Goal: Task Accomplishment & Management: Manage account settings

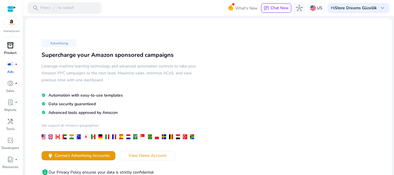
click at [3, 47] on div "inventory_2" at bounding box center [10, 45] width 16 height 9
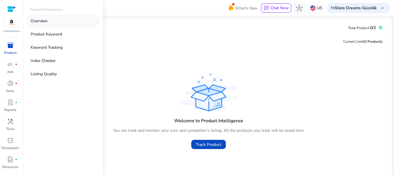
click at [43, 21] on p "Overview" at bounding box center [39, 21] width 17 height 6
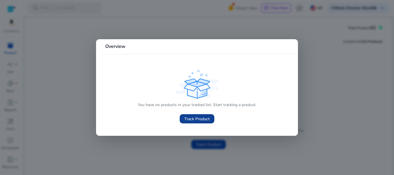
click at [204, 118] on span "Track Product" at bounding box center [196, 119] width 25 height 6
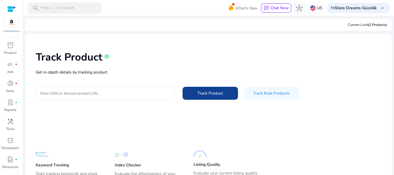
click at [206, 89] on span at bounding box center [210, 93] width 55 height 14
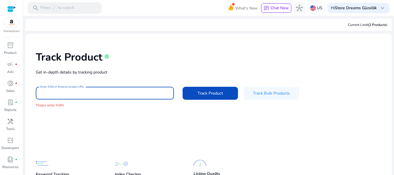
click at [126, 90] on input "Enter ASIN or Amazon product URL" at bounding box center [104, 93] width 129 height 6
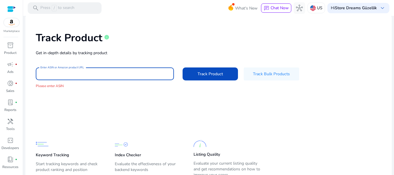
scroll to position [43, 0]
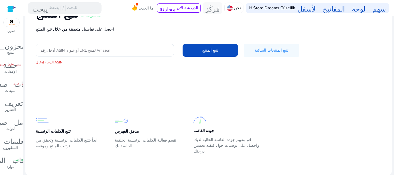
click at [138, 101] on app-static-section-before-action "تتبع الكلمات الرئيسية ابدأ بتتبع الكلمات الرئيسية وتحقق من ترتيب المنتج وموقعه …" at bounding box center [204, 124] width 337 height 64
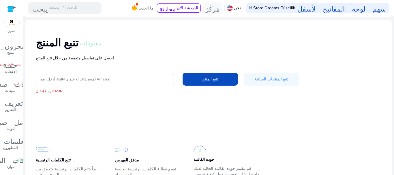
scroll to position [0, 0]
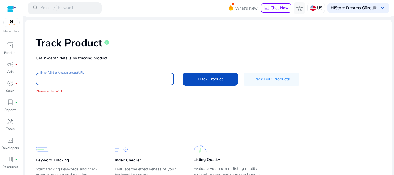
paste input "*******"
type input "*******"
click at [214, 75] on span at bounding box center [210, 79] width 55 height 14
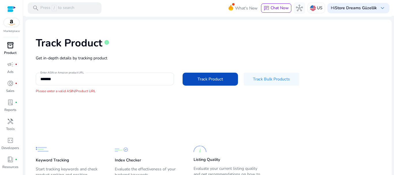
click at [8, 50] on div "inventory_2" at bounding box center [10, 45] width 16 height 9
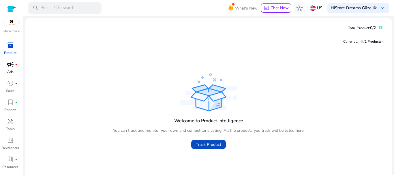
click at [11, 66] on span "campaign" at bounding box center [10, 64] width 7 height 7
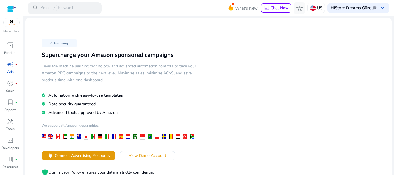
click at [14, 76] on link "campaign fiber_manual_record Ads" at bounding box center [10, 69] width 20 height 19
click at [12, 83] on span "donut_small" at bounding box center [10, 83] width 7 height 7
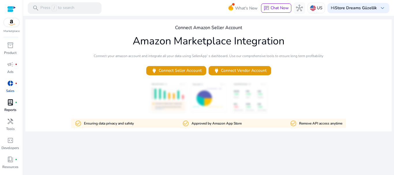
click at [13, 102] on span "lab_profile" at bounding box center [10, 102] width 7 height 7
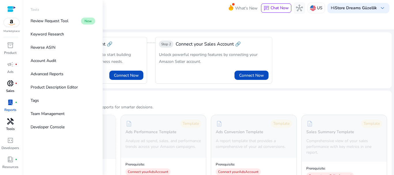
click at [9, 127] on p "Tools" at bounding box center [10, 128] width 9 height 5
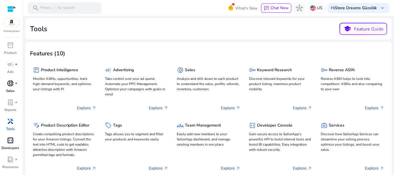
click at [14, 144] on div "code_blocks" at bounding box center [10, 140] width 16 height 9
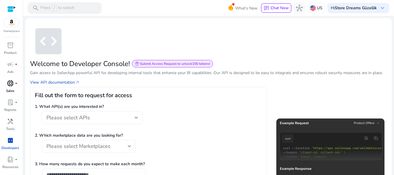
click at [112, 118] on div "Please select APIs" at bounding box center [90, 117] width 88 height 6
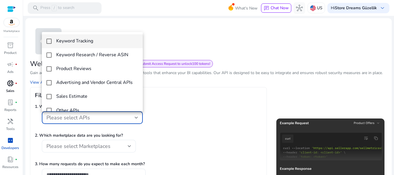
click at [112, 118] on div at bounding box center [197, 87] width 394 height 175
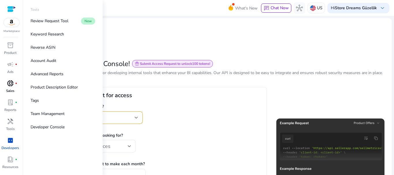
scroll to position [16, 0]
click at [9, 166] on span "dark_mode" at bounding box center [10, 166] width 7 height 7
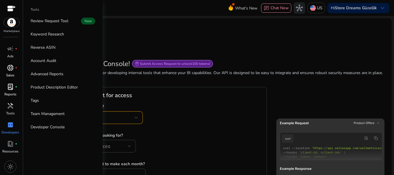
scroll to position [0, 0]
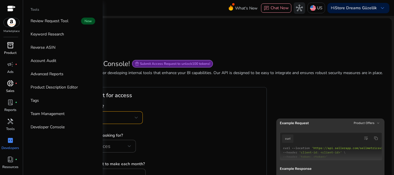
click at [11, 52] on p "Product" at bounding box center [10, 52] width 12 height 5
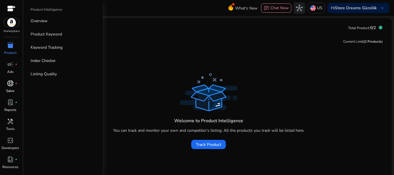
click at [13, 27] on div at bounding box center [11, 22] width 16 height 9
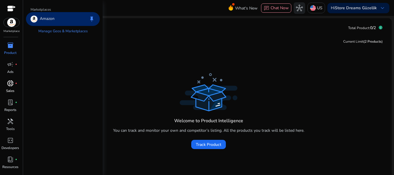
click at [52, 21] on p "Amazon" at bounding box center [47, 19] width 15 height 7
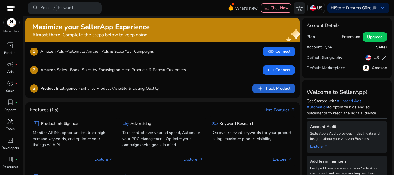
click at [270, 85] on span "add Track Product" at bounding box center [273, 88] width 33 height 7
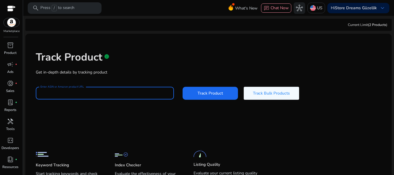
click at [90, 95] on input "Enter ASIN or Amazon product URL" at bounding box center [104, 93] width 129 height 6
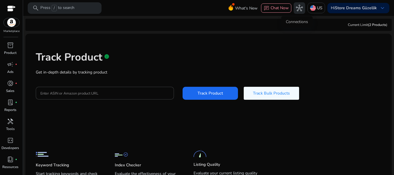
click at [296, 8] on span "hub" at bounding box center [299, 8] width 7 height 7
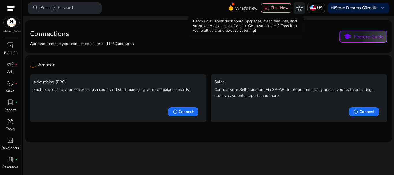
click at [233, 5] on span at bounding box center [233, 4] width 2 height 2
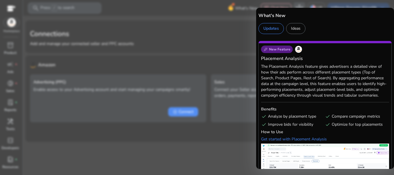
click at [202, 38] on div at bounding box center [197, 87] width 394 height 175
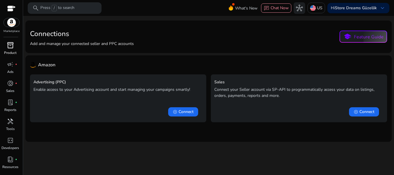
click at [4, 47] on div "inventory_2" at bounding box center [10, 45] width 16 height 9
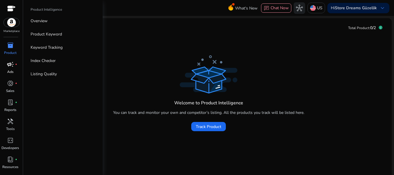
click at [11, 67] on span "campaign" at bounding box center [10, 64] width 7 height 7
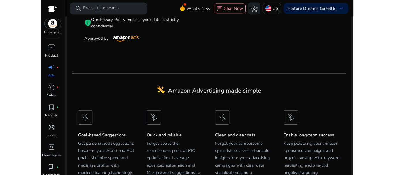
scroll to position [153, 0]
